Goal: Task Accomplishment & Management: Complete application form

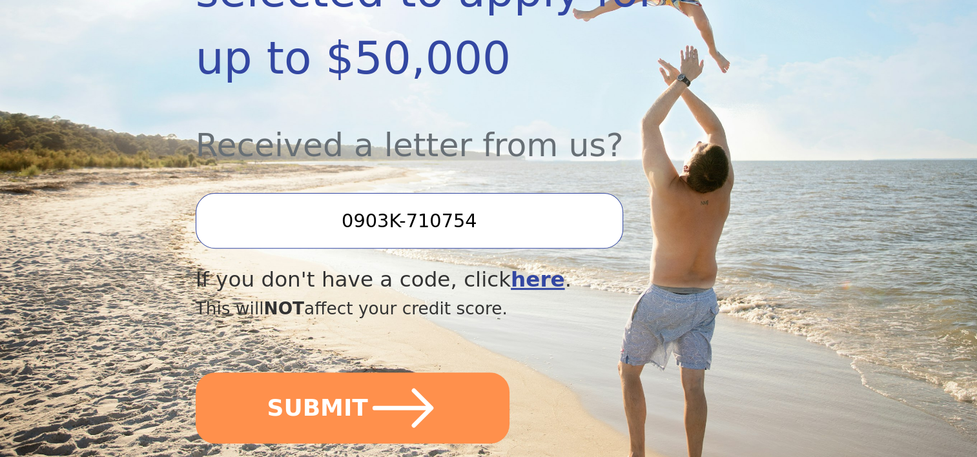
scroll to position [452, 0]
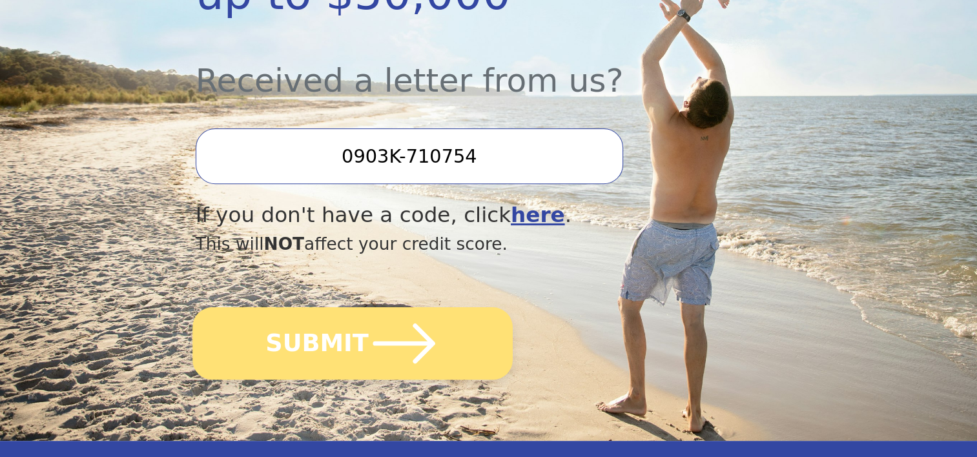
click at [417, 324] on icon "submit" at bounding box center [404, 344] width 62 height 40
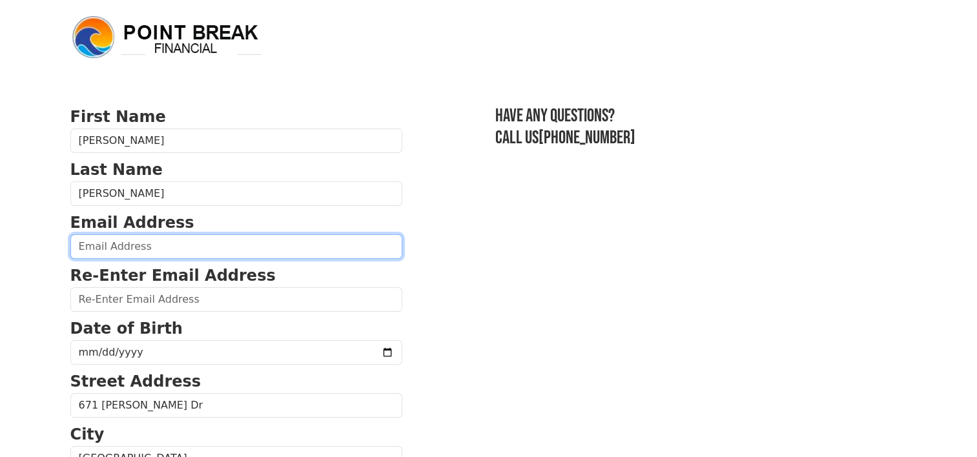
click at [119, 246] on input "email" at bounding box center [236, 246] width 332 height 25
type input "[EMAIL_ADDRESS][DOMAIN_NAME]"
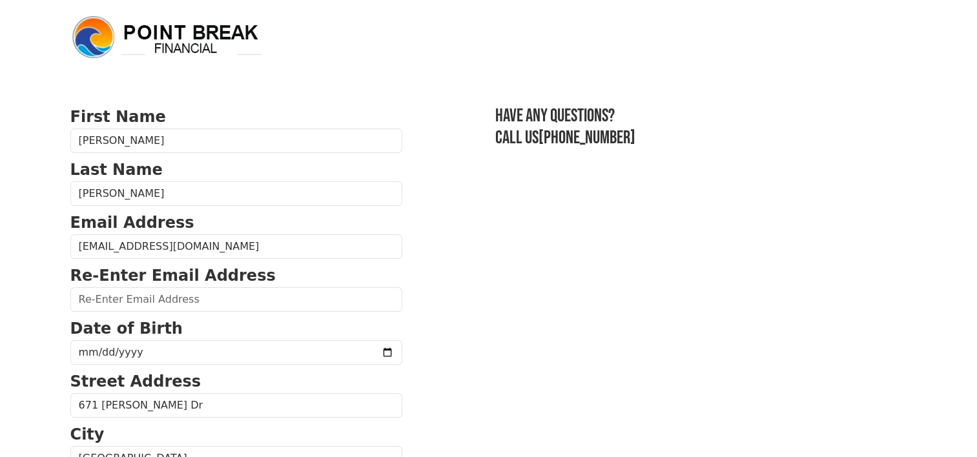
type input "[EMAIL_ADDRESS][DOMAIN_NAME]"
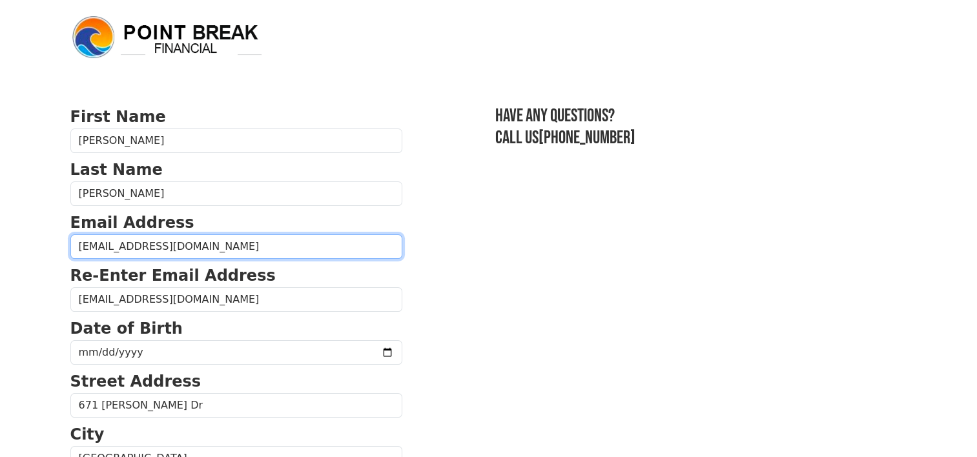
type input "[PHONE_NUMBER]"
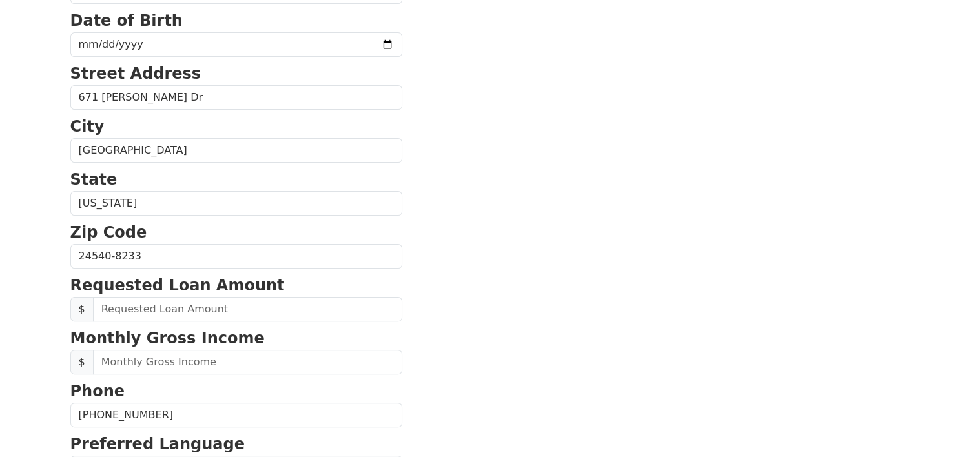
scroll to position [233, 0]
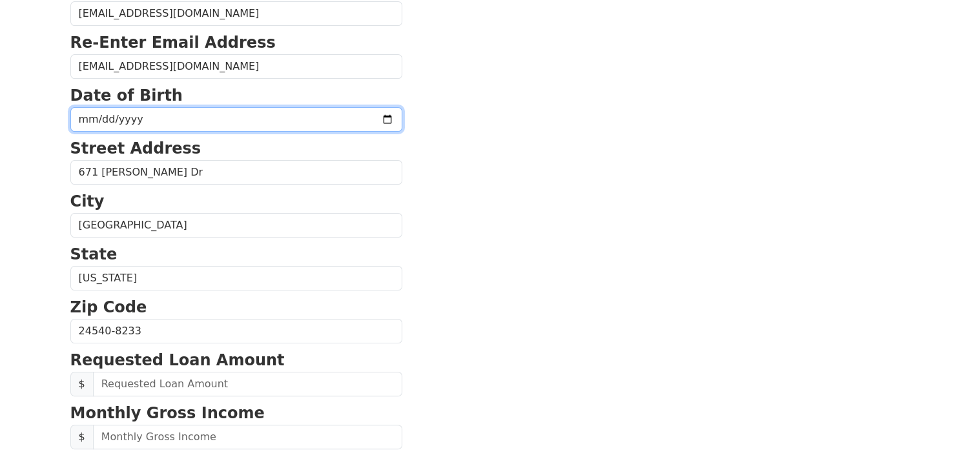
click at [155, 127] on input "date" at bounding box center [236, 119] width 332 height 25
type input "[DATE]"
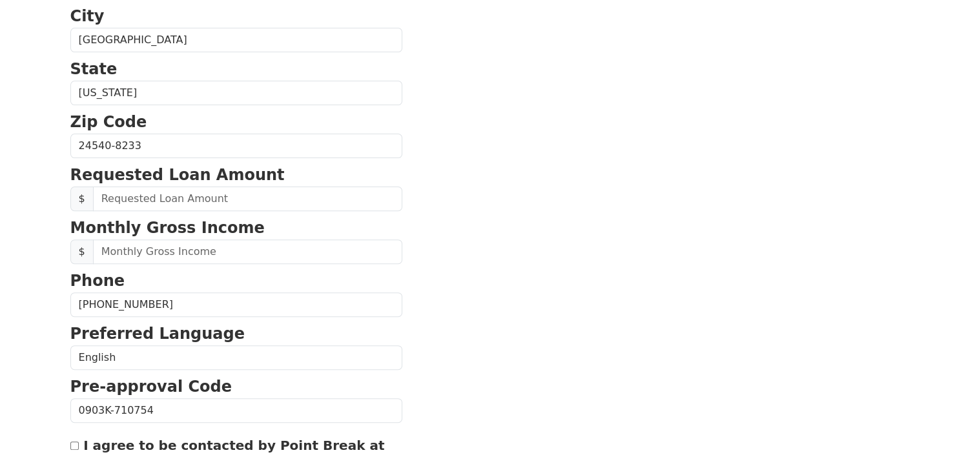
scroll to position [427, 0]
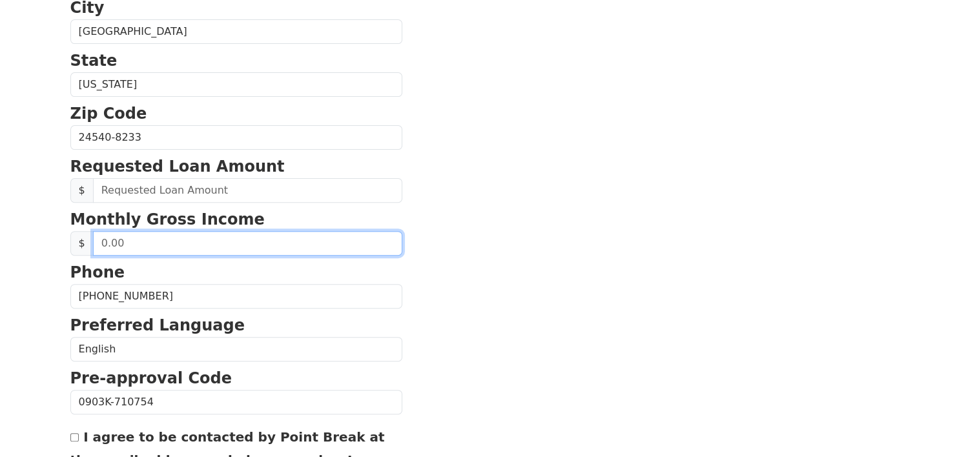
click at [135, 241] on input "text" at bounding box center [247, 243] width 309 height 25
type input "3,884.62"
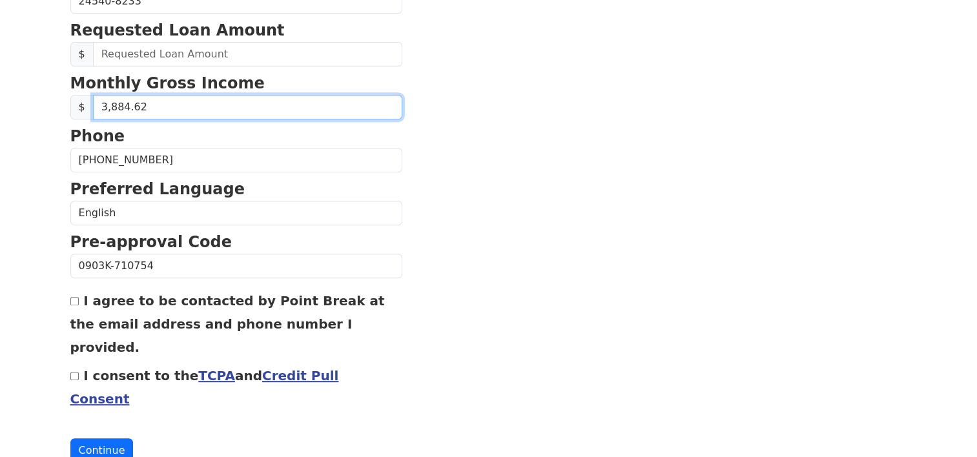
scroll to position [567, 0]
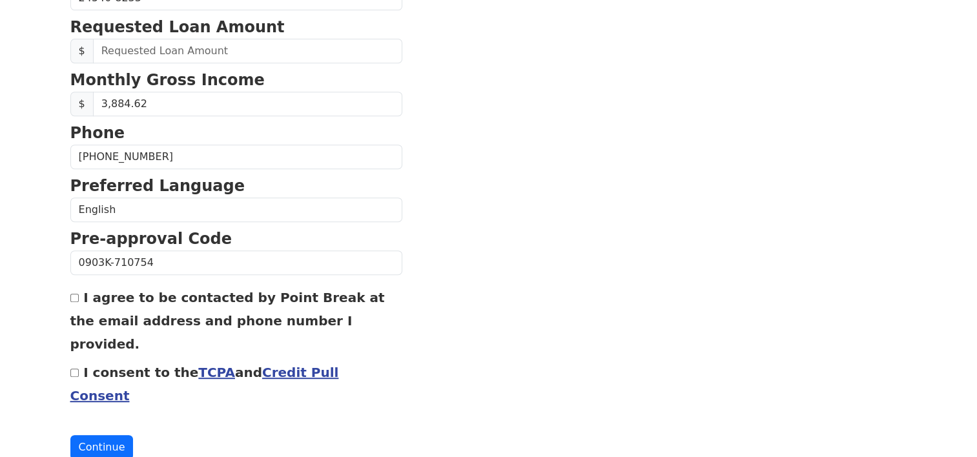
click at [78, 298] on div "I agree to be contacted by Point Break at the email address and phone number I …" at bounding box center [236, 321] width 332 height 70
click at [72, 295] on input "I agree to be contacted by Point Break at the email address and phone number I …" at bounding box center [74, 298] width 8 height 8
checkbox input "true"
click at [75, 369] on input "I consent to the TCPA and Credit Pull Consent" at bounding box center [74, 373] width 8 height 8
checkbox input "true"
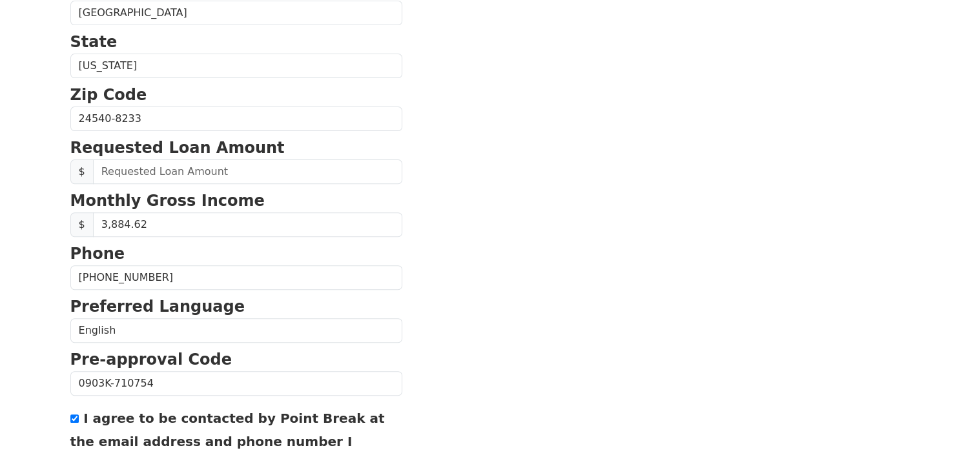
scroll to position [437, 0]
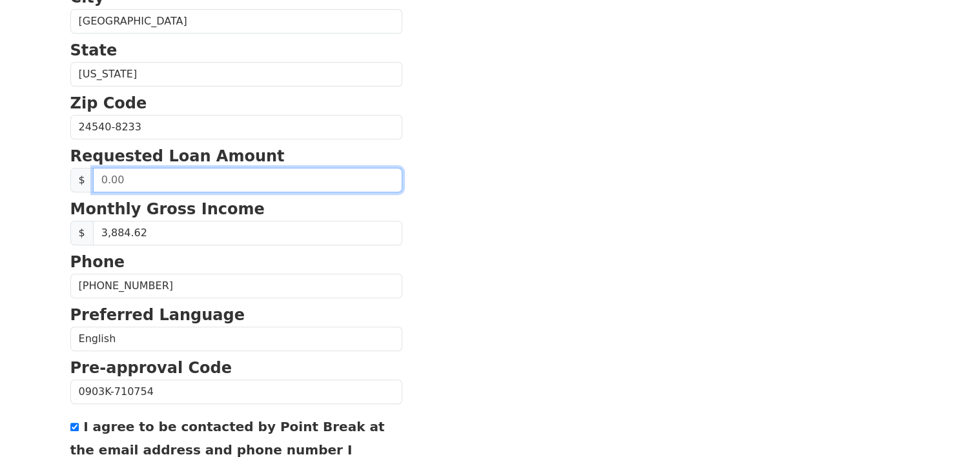
click at [119, 176] on input "text" at bounding box center [247, 180] width 309 height 25
drag, startPoint x: 119, startPoint y: 176, endPoint x: 81, endPoint y: 176, distance: 37.5
click at [81, 176] on div "$" at bounding box center [236, 180] width 332 height 25
type input "10,000.00"
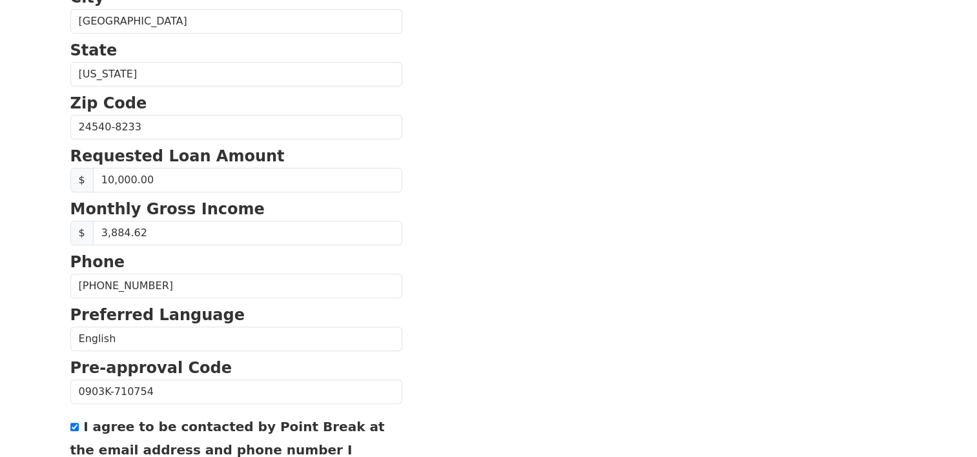
click at [402, 205] on section "First Name Deborah Last Name Shumate Email Address DEBBIER728@GMAIL.COM Re-Ente…" at bounding box center [488, 128] width 837 height 921
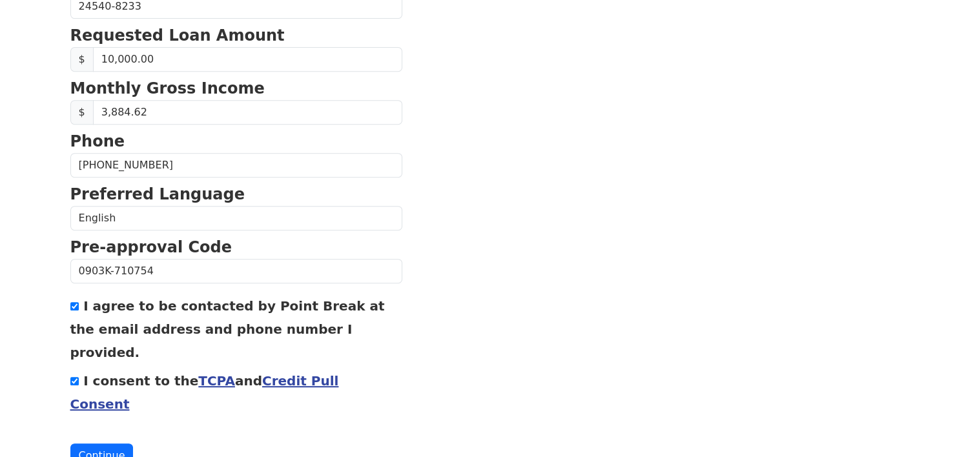
scroll to position [567, 0]
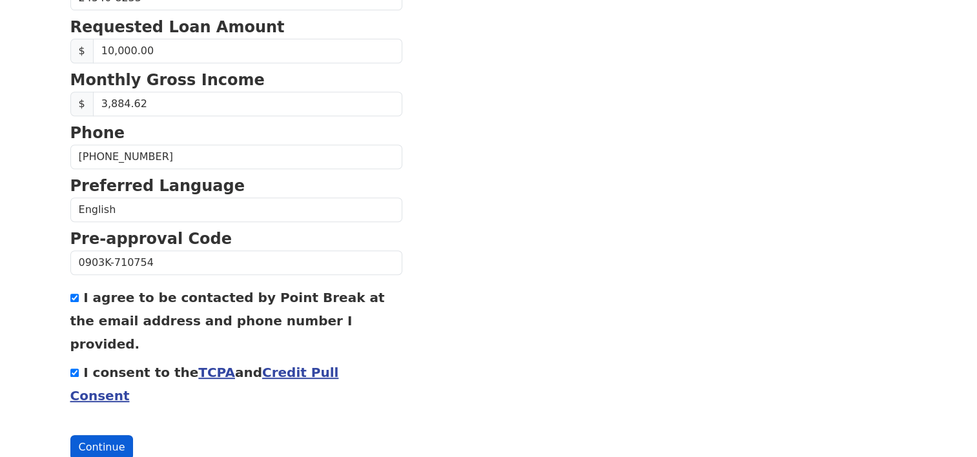
click at [99, 435] on button "Continue" at bounding box center [101, 447] width 63 height 25
